Goal: Transaction & Acquisition: Purchase product/service

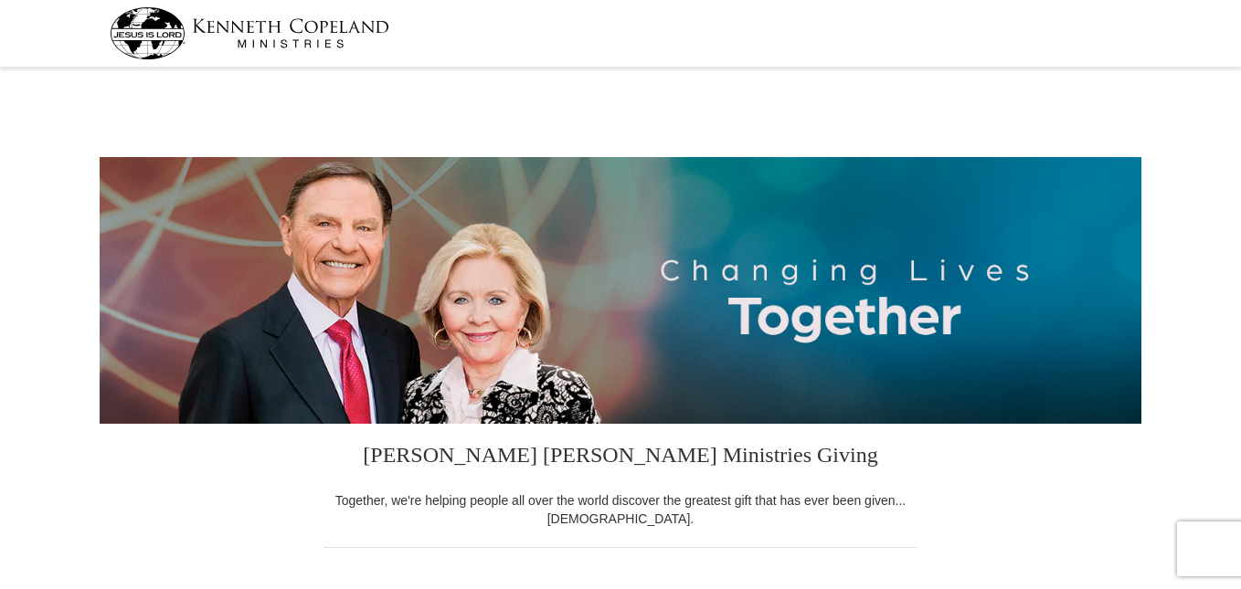
select select "GA"
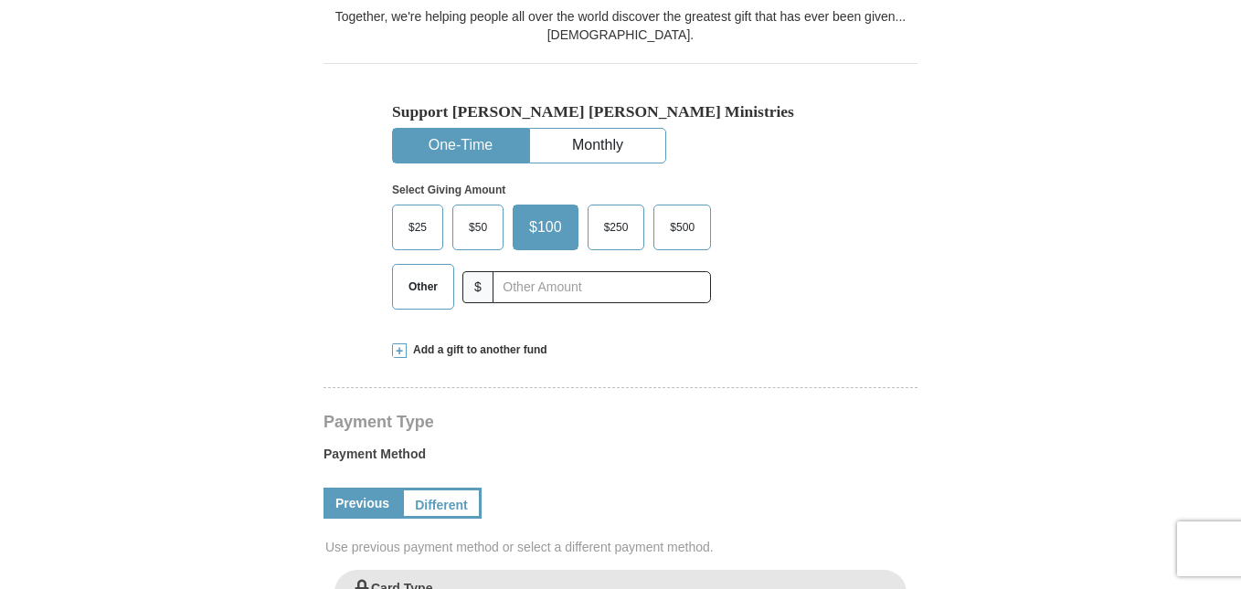
scroll to position [495, 0]
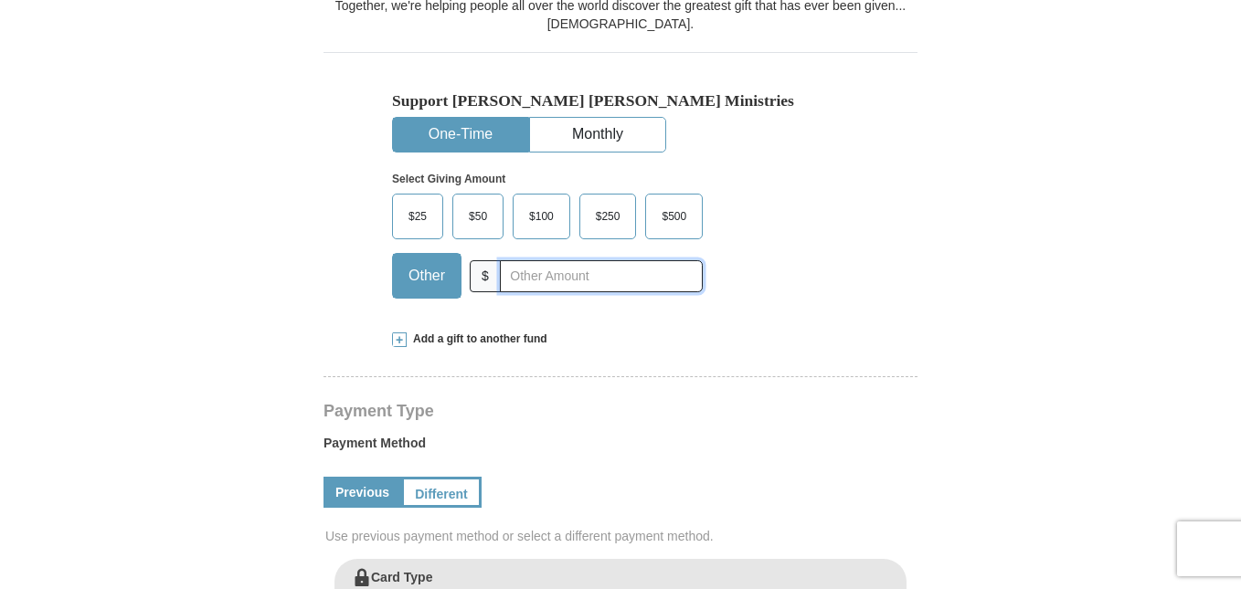
click at [566, 276] on input "text" at bounding box center [601, 276] width 203 height 32
type input "35.00"
click at [479, 121] on button "One-Time" at bounding box center [460, 135] width 135 height 34
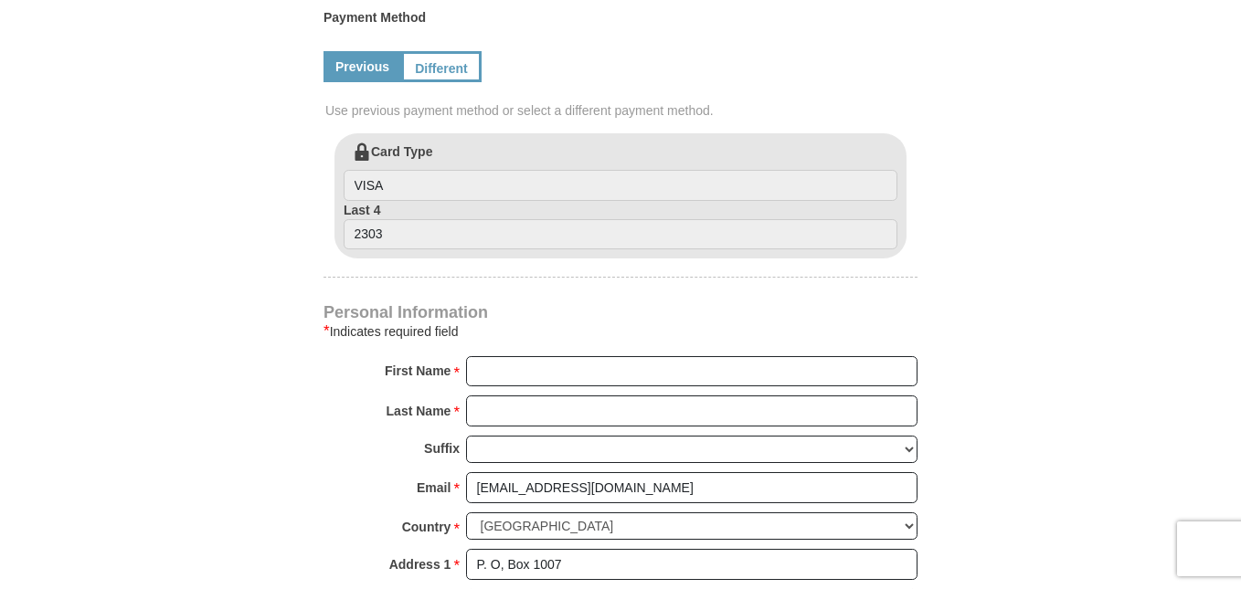
scroll to position [927, 0]
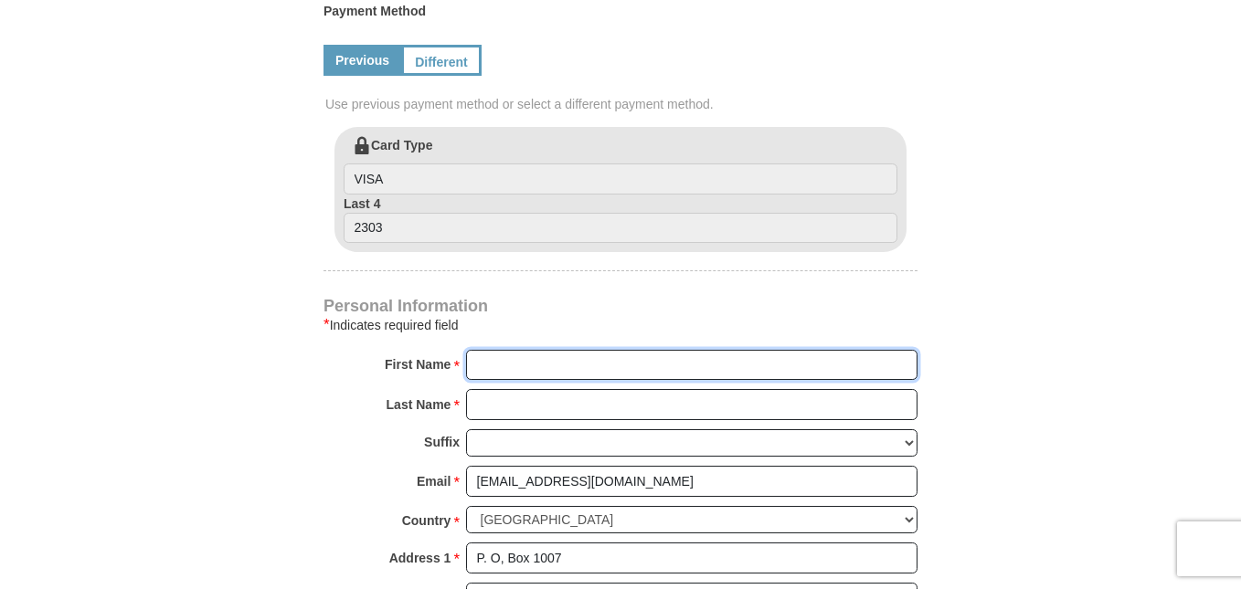
click at [554, 368] on input "First Name *" at bounding box center [691, 365] width 451 height 31
type input "Roger"
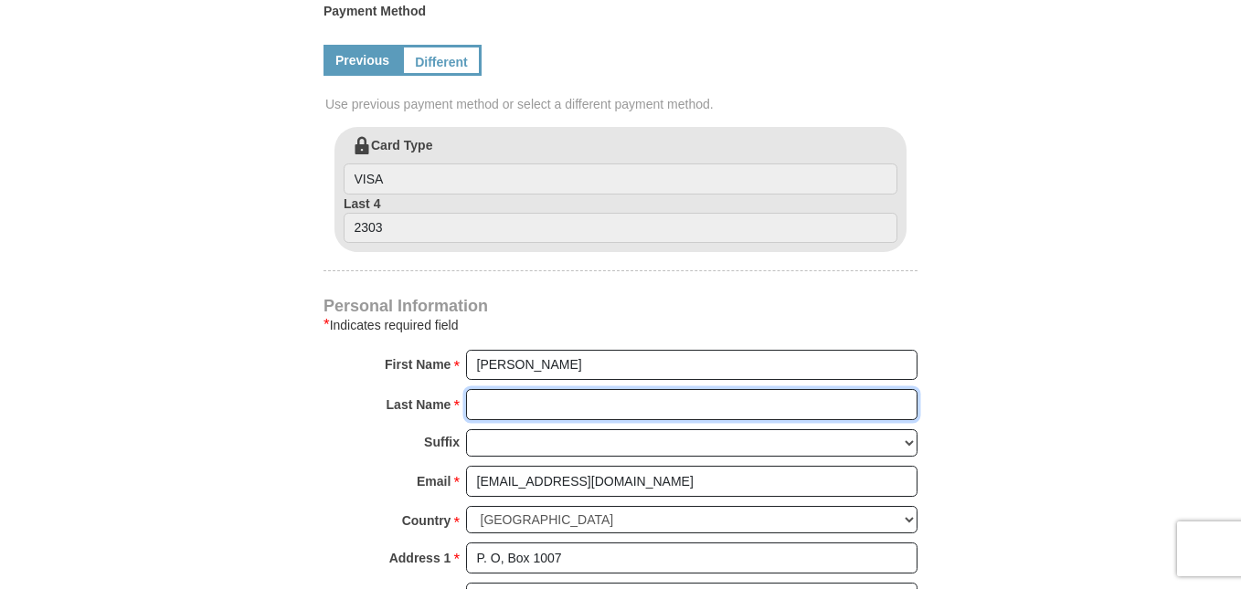
click at [550, 410] on input "Last Name *" at bounding box center [691, 404] width 451 height 31
type input "Hutchins"
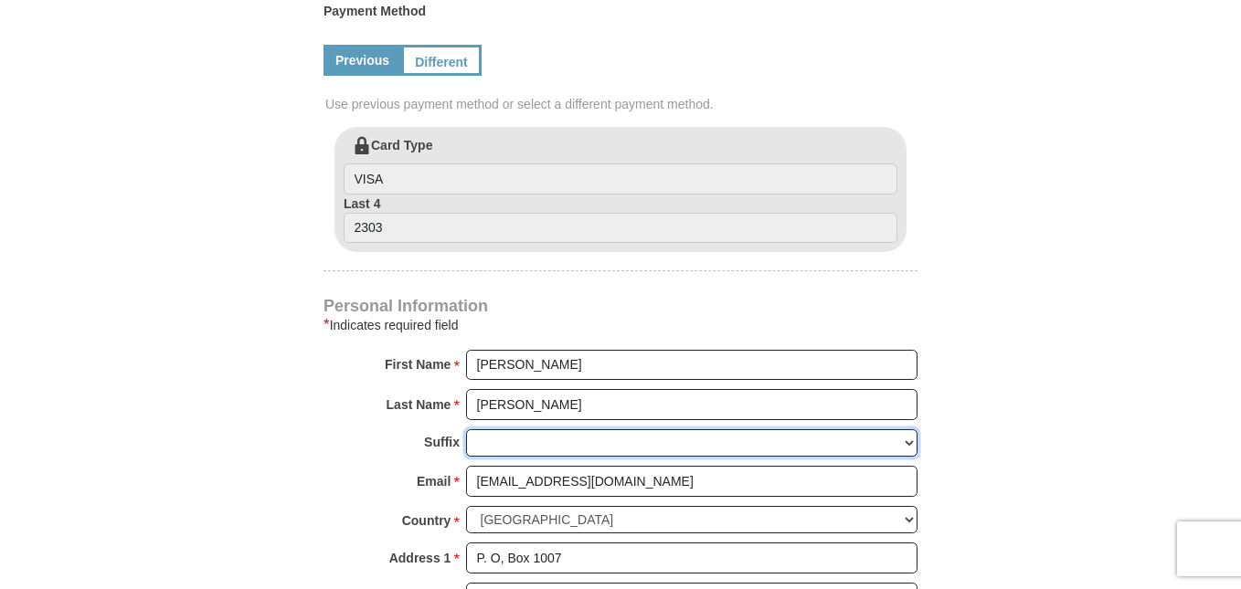
click at [543, 447] on select "Jr Sr I II III IV V VI" at bounding box center [691, 443] width 451 height 28
click at [673, 449] on select "Jr Sr I II III IV V VI" at bounding box center [691, 443] width 451 height 28
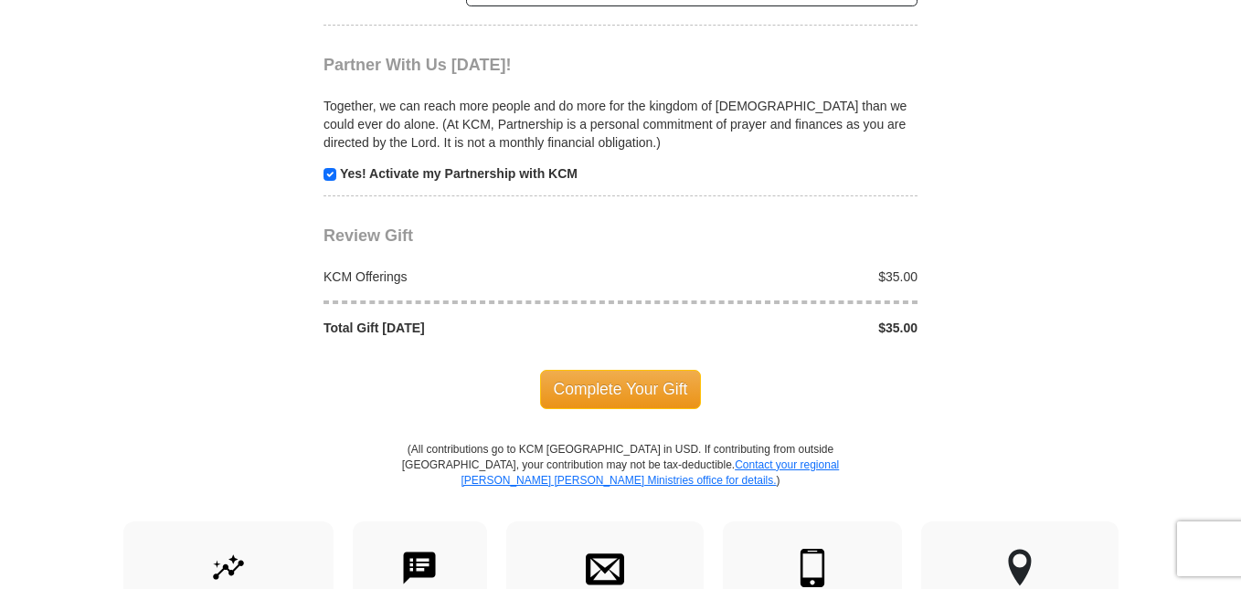
scroll to position [1696, 0]
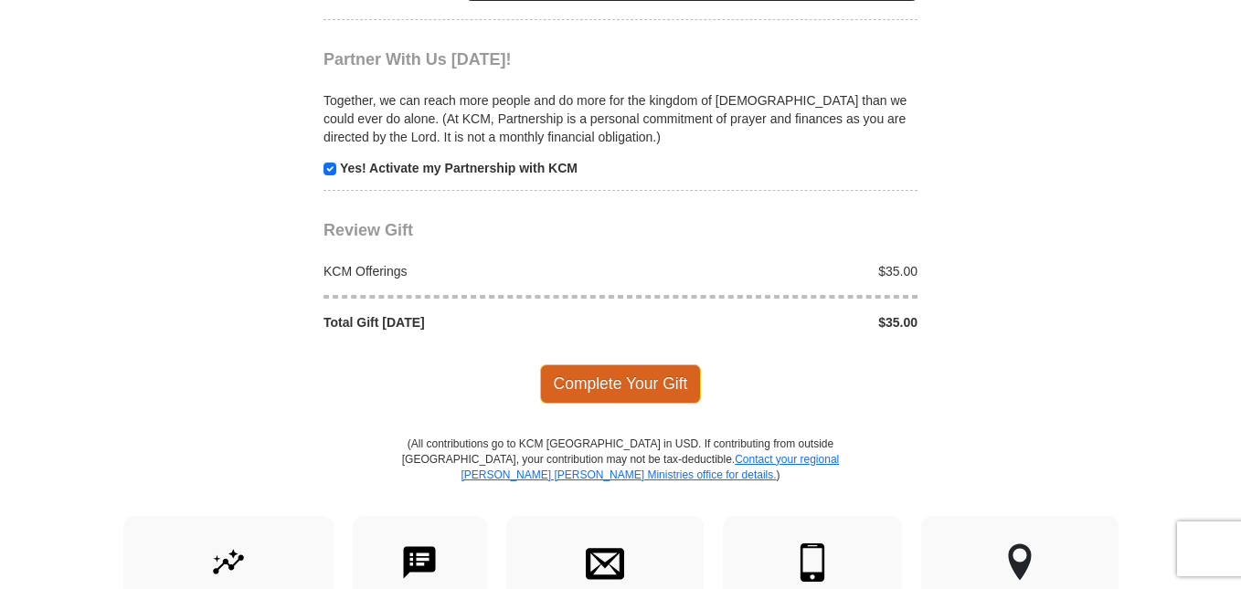
click at [644, 384] on span "Complete Your Gift" at bounding box center [621, 384] width 162 height 38
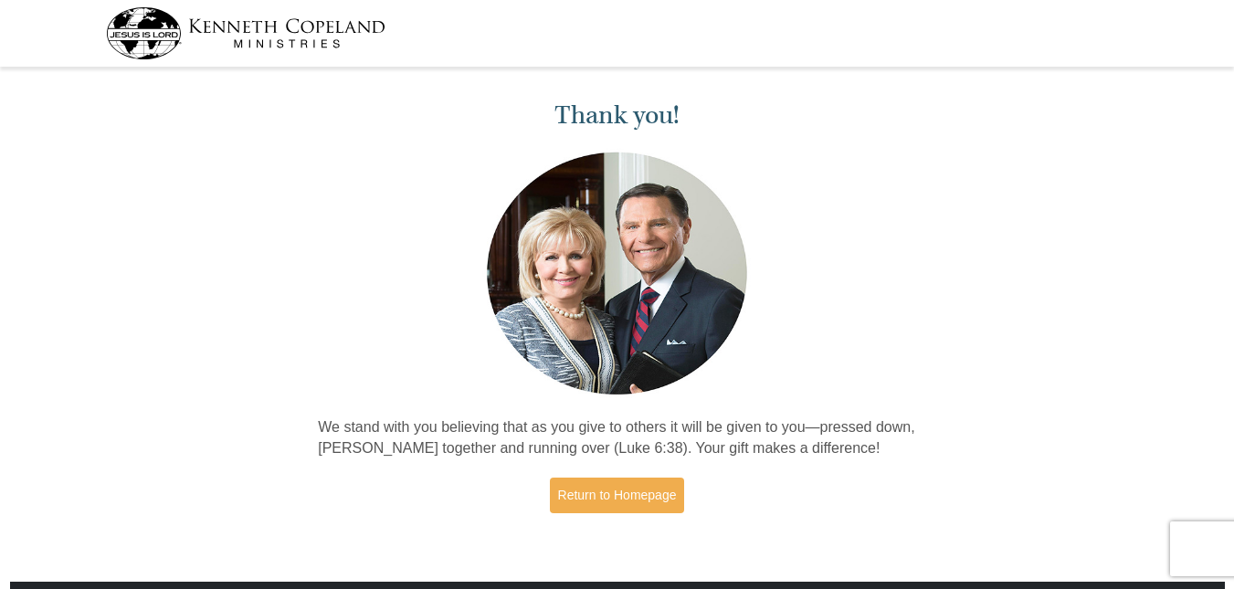
click at [683, 380] on img at bounding box center [617, 273] width 270 height 251
